Goal: Task Accomplishment & Management: Manage account settings

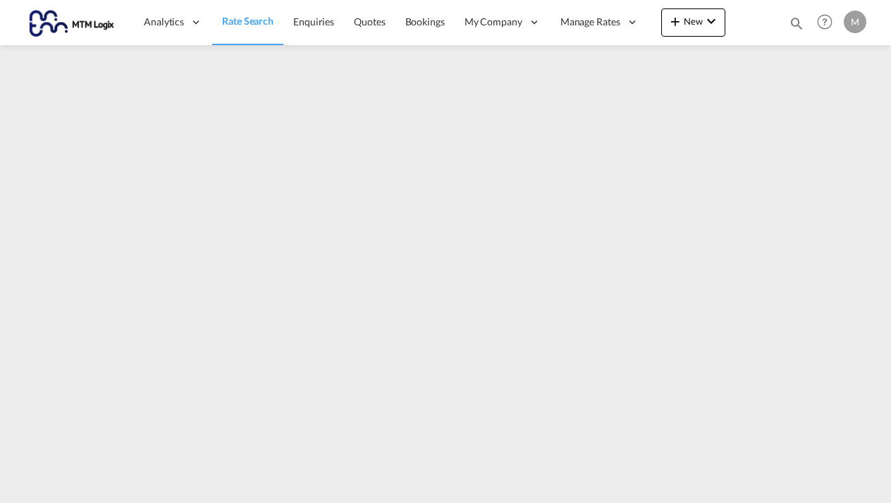
click at [798, 24] on md-icon "icon-magnify" at bounding box center [797, 24] width 16 height 16
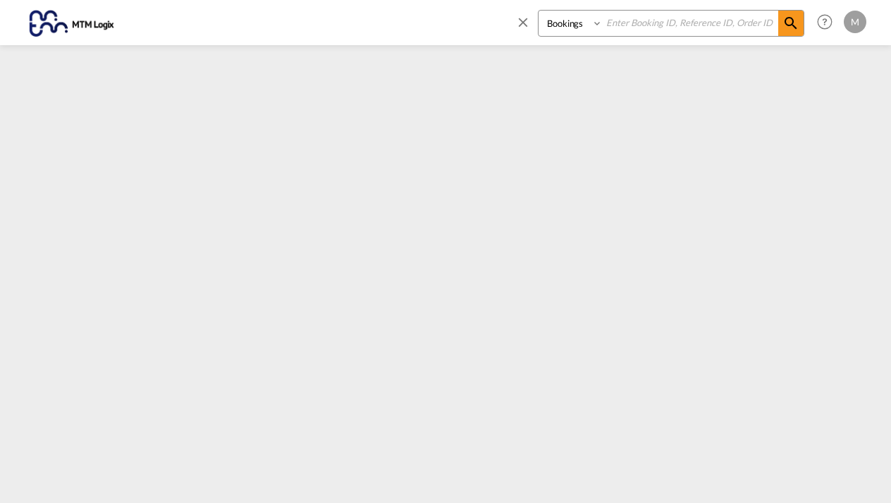
select select "Quotes"
click at [622, 22] on input at bounding box center [691, 23] width 176 height 25
type input "MTM000002368"
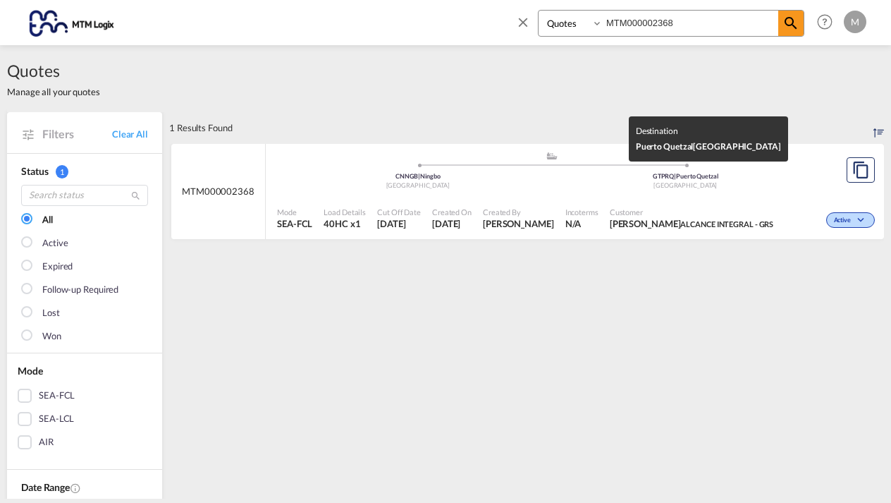
click at [787, 176] on div "GTPRQ | [GEOGRAPHIC_DATA]" at bounding box center [686, 176] width 268 height 9
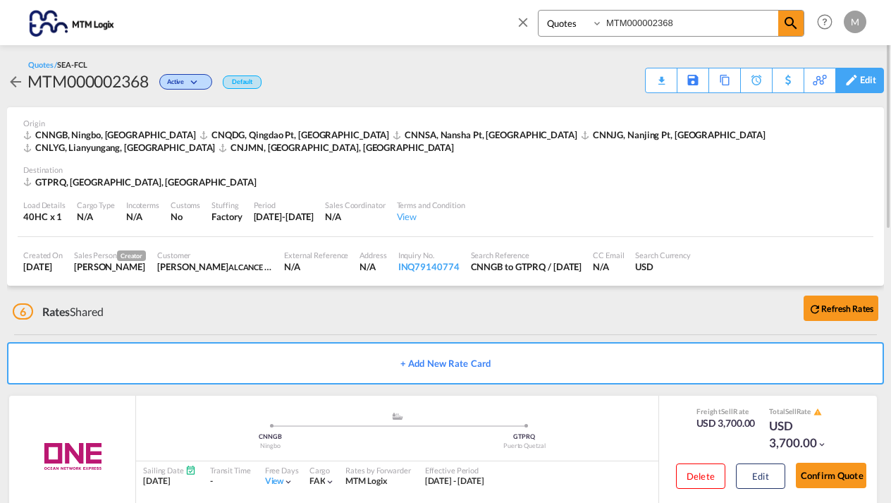
click at [862, 83] on div "Edit" at bounding box center [868, 80] width 16 height 24
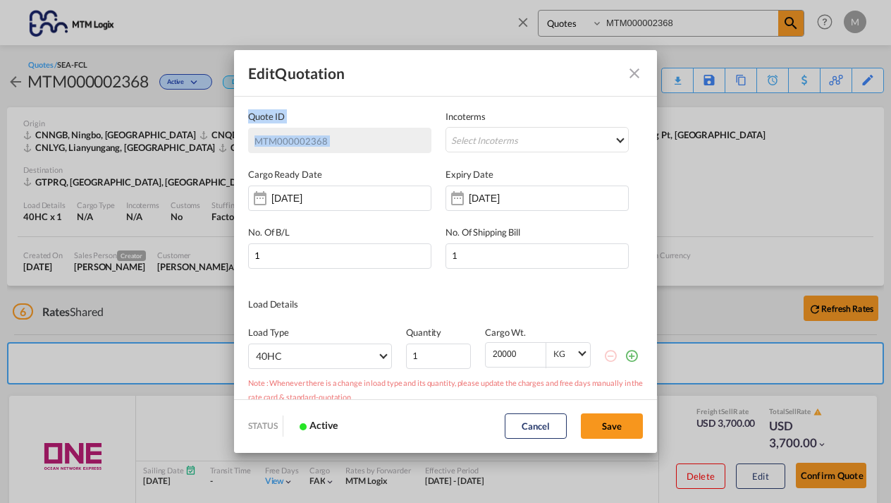
drag, startPoint x: 436, startPoint y: 71, endPoint x: 636, endPoint y: 109, distance: 203.1
click at [636, 109] on form "Edit Quotation Quote ID MTM000002368 Incoterms Select Incoterms CIF - import Co…" at bounding box center [445, 251] width 423 height 402
click at [637, 66] on md-icon "Close dialog" at bounding box center [634, 73] width 17 height 17
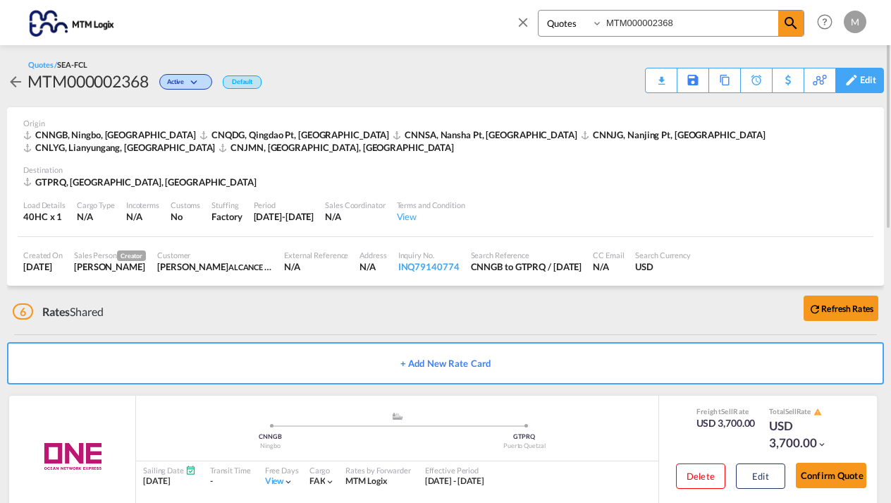
click at [859, 81] on md-icon at bounding box center [851, 80] width 17 height 11
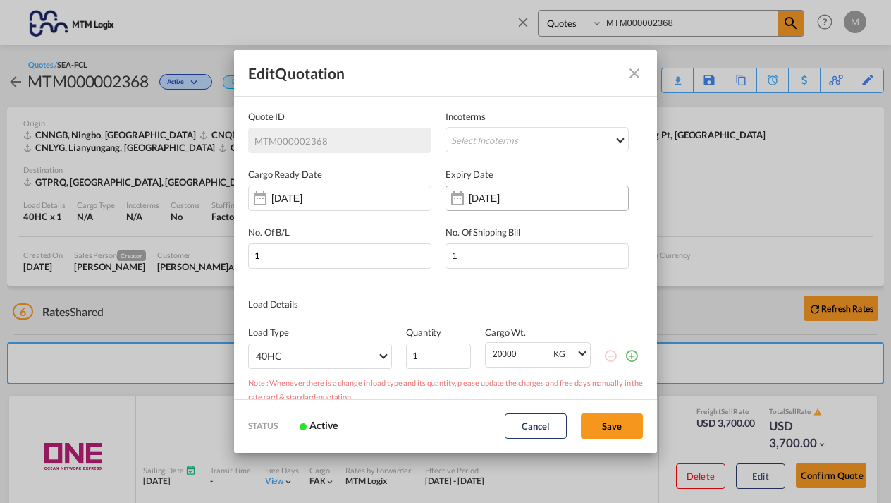
click at [560, 189] on div "[DATE]" at bounding box center [536, 197] width 183 height 25
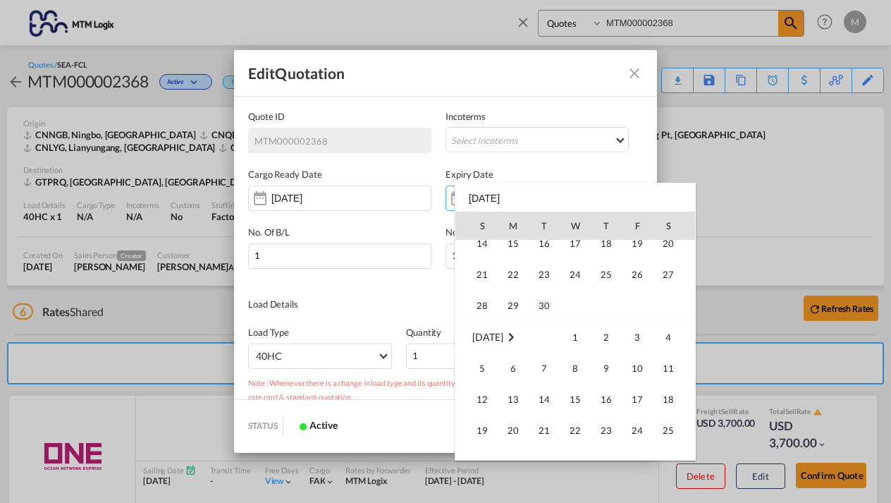
scroll to position [295, 0]
click at [546, 296] on span "30" at bounding box center [544, 302] width 28 height 28
type input "[DATE]"
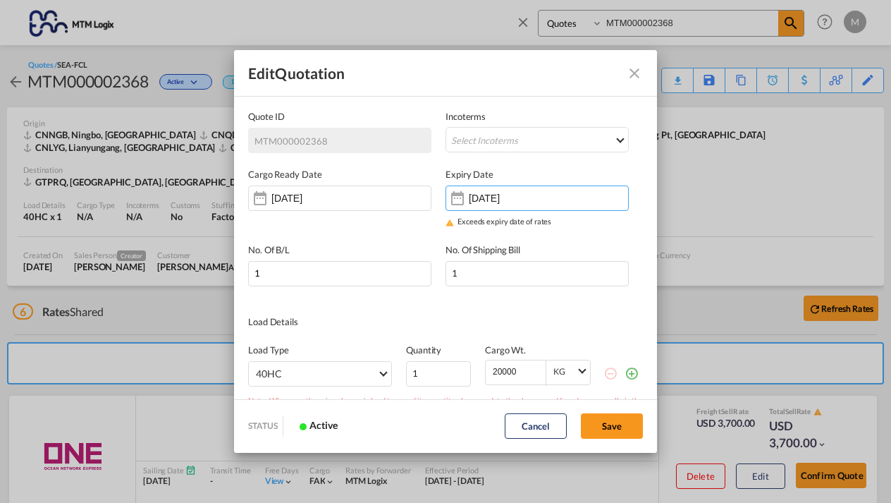
scroll to position [0, 0]
click at [611, 426] on button "Save" at bounding box center [612, 425] width 62 height 25
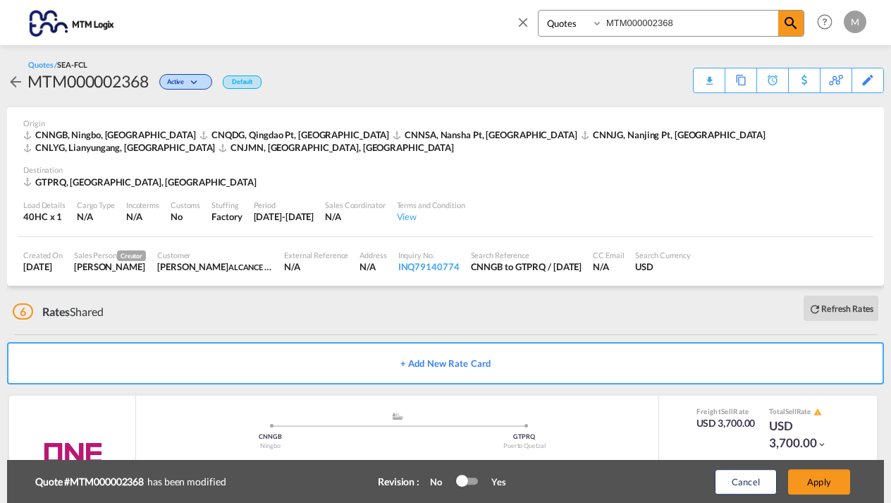
type input "[DATE]"
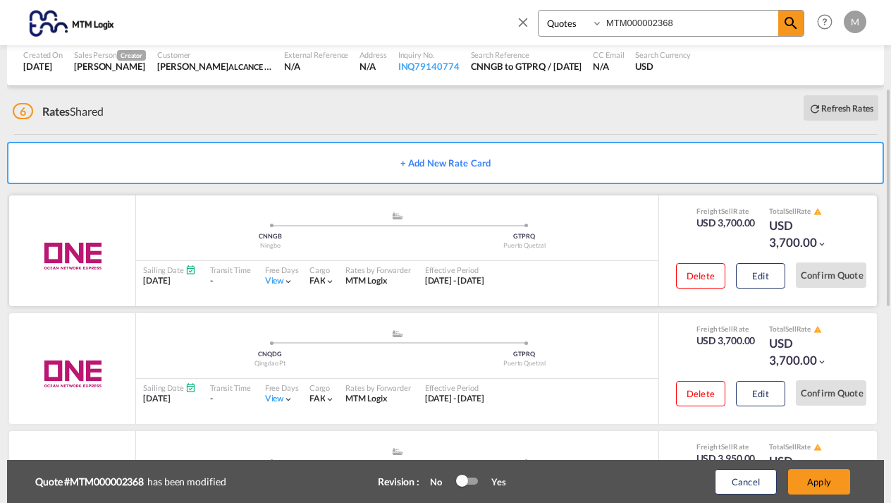
scroll to position [202, 0]
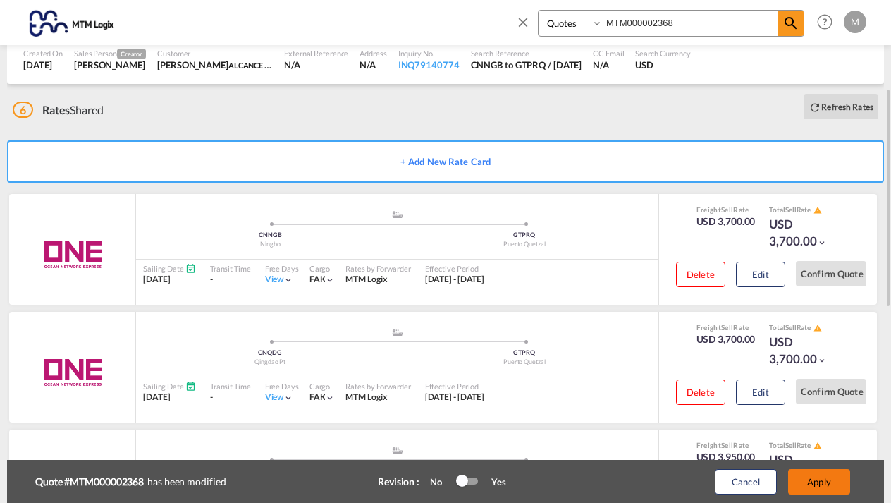
click at [825, 478] on button "Apply" at bounding box center [819, 481] width 62 height 25
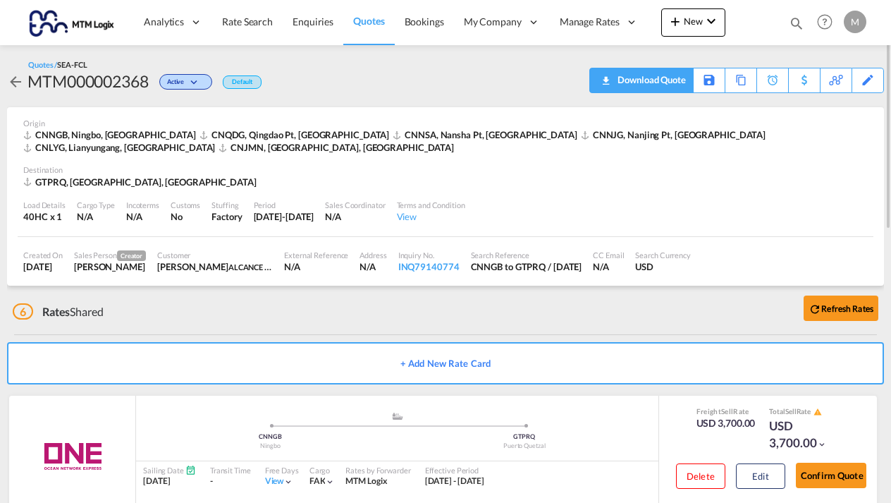
click at [667, 79] on div "Download Quote" at bounding box center [650, 79] width 72 height 23
